Goal: Transaction & Acquisition: Purchase product/service

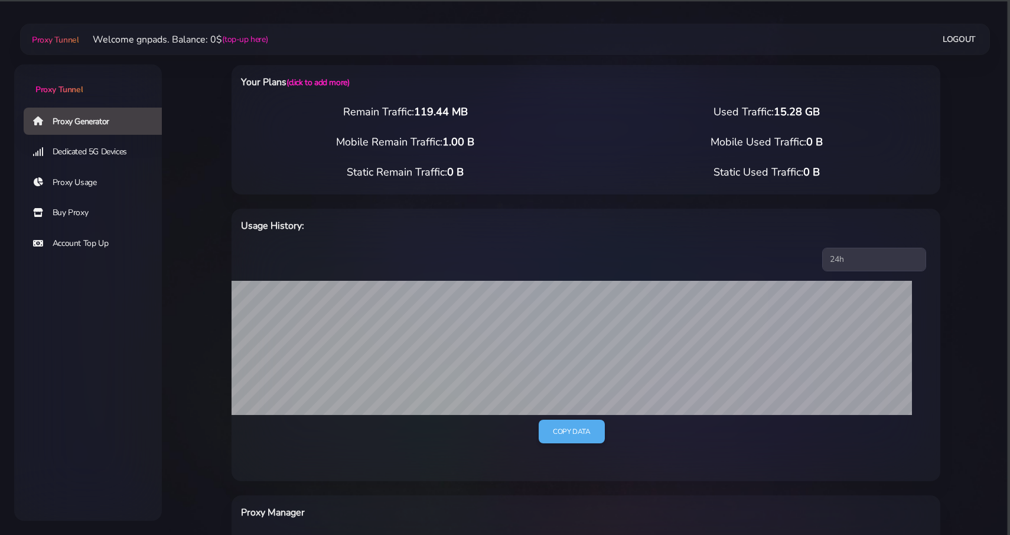
click at [59, 218] on link "Buy Proxy" at bounding box center [98, 212] width 148 height 27
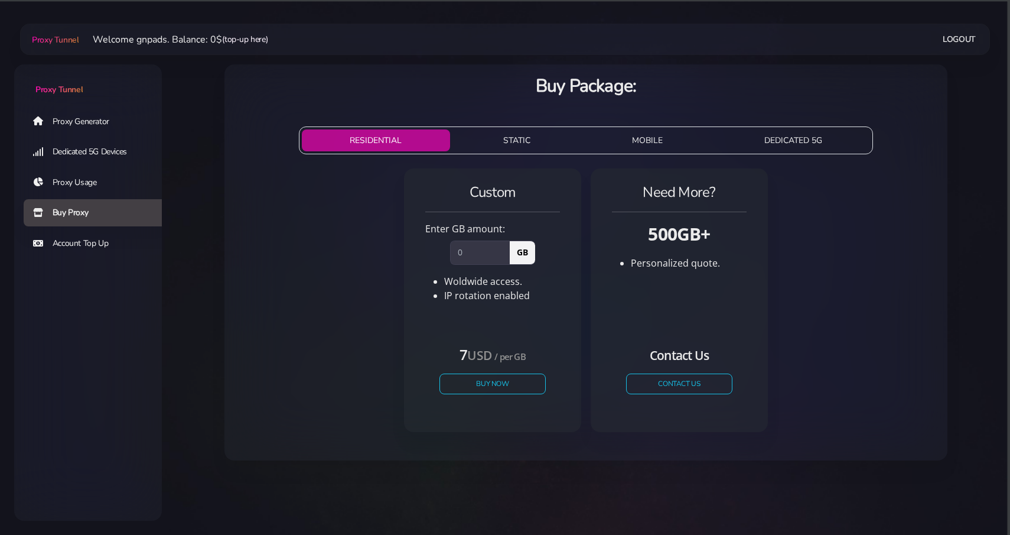
click at [257, 44] on link "(top-up here)" at bounding box center [244, 39] width 45 height 12
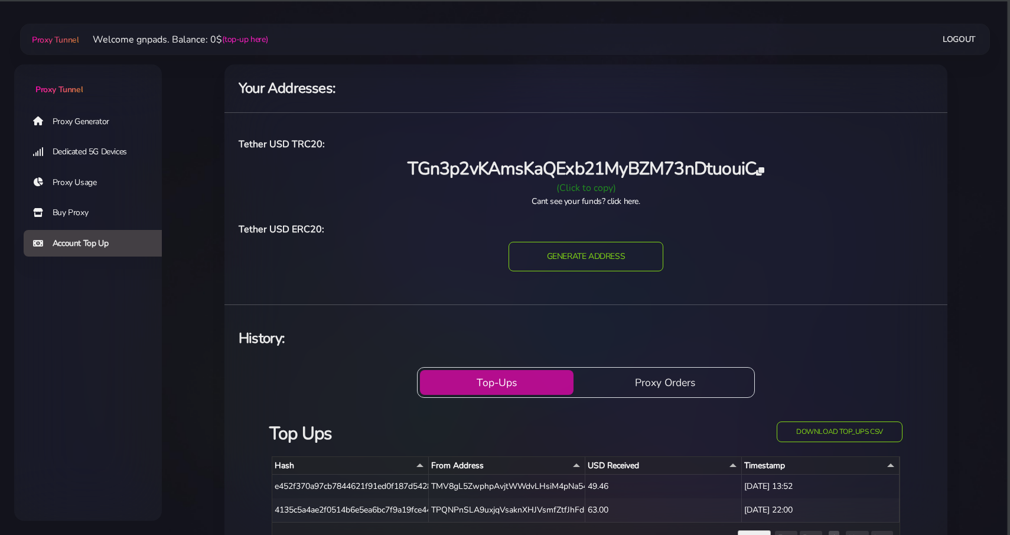
click at [764, 170] on icon at bounding box center [760, 171] width 8 height 8
click at [70, 209] on link "Buy Proxy" at bounding box center [98, 212] width 148 height 27
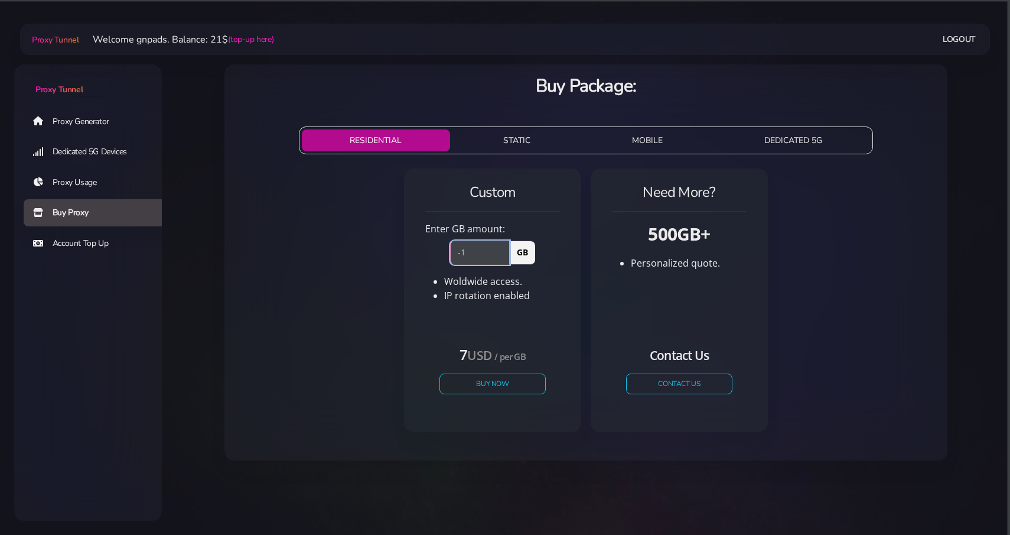
click at [500, 253] on input "-1" at bounding box center [480, 252] width 60 height 24
click at [500, 249] on input "0" at bounding box center [480, 252] width 60 height 24
type input "1"
click at [500, 249] on input "1" at bounding box center [480, 252] width 60 height 24
click at [483, 387] on button "Buy Now" at bounding box center [492, 383] width 109 height 21
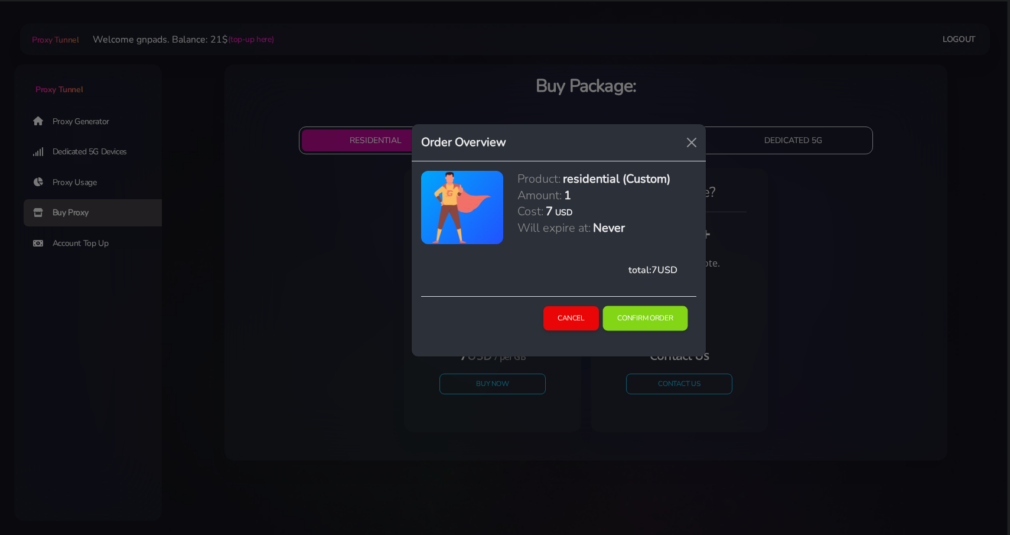
click at [653, 318] on button "Confirm Order" at bounding box center [644, 318] width 85 height 25
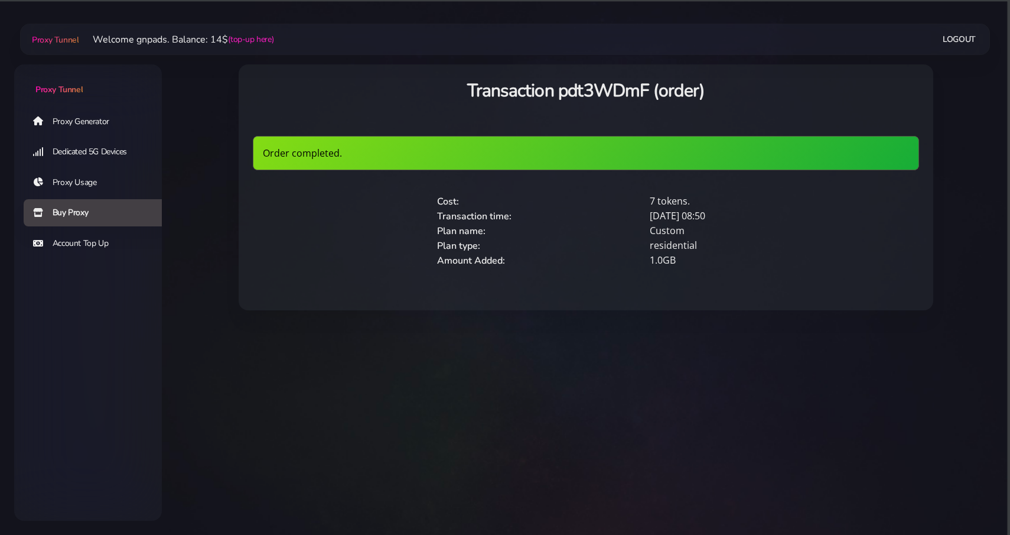
click at [95, 125] on link "Proxy Generator" at bounding box center [98, 120] width 148 height 27
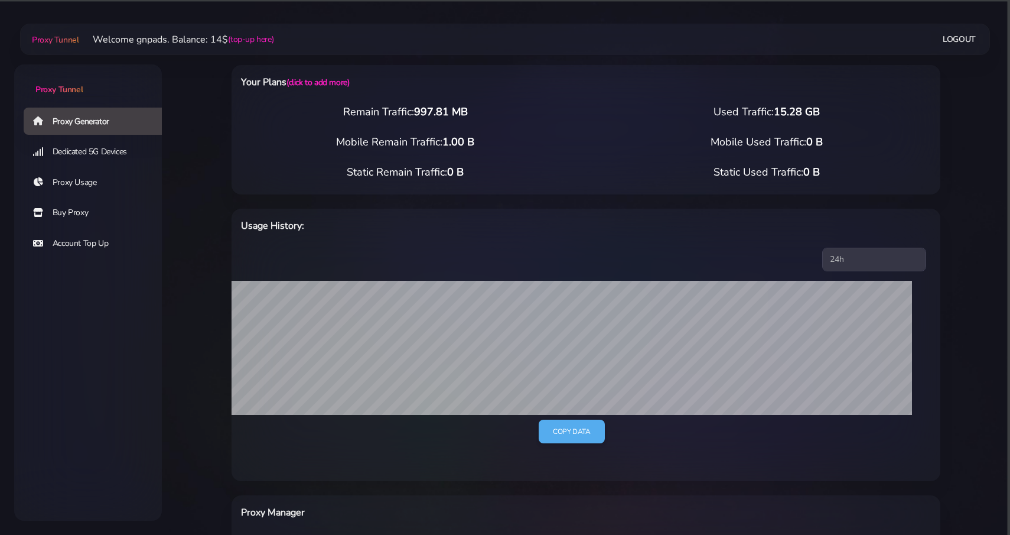
click at [434, 35] on div "Logout" at bounding box center [626, 39] width 707 height 22
